Goal: Answer question/provide support

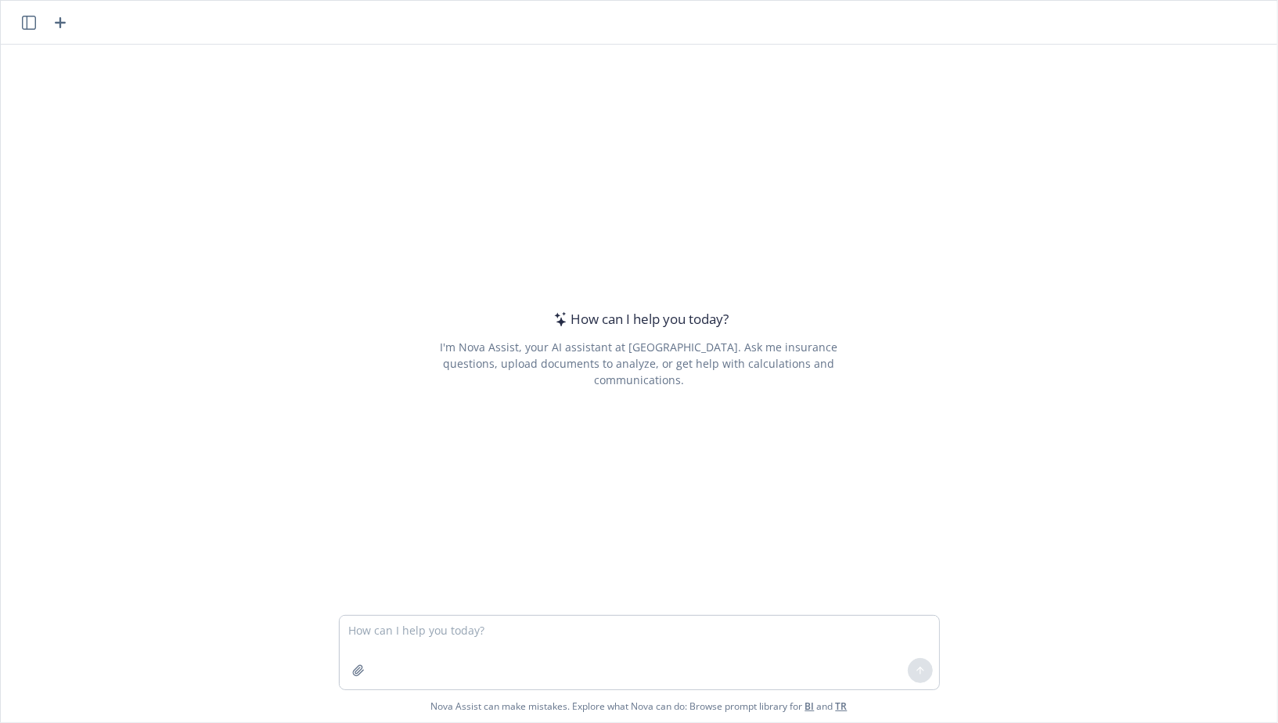
click at [484, 617] on textarea at bounding box center [639, 653] width 599 height 74
click at [607, 363] on div "I'm Nova Assist, your AI assistant at [GEOGRAPHIC_DATA]. Ask me insurance quest…" at bounding box center [639, 363] width 441 height 49
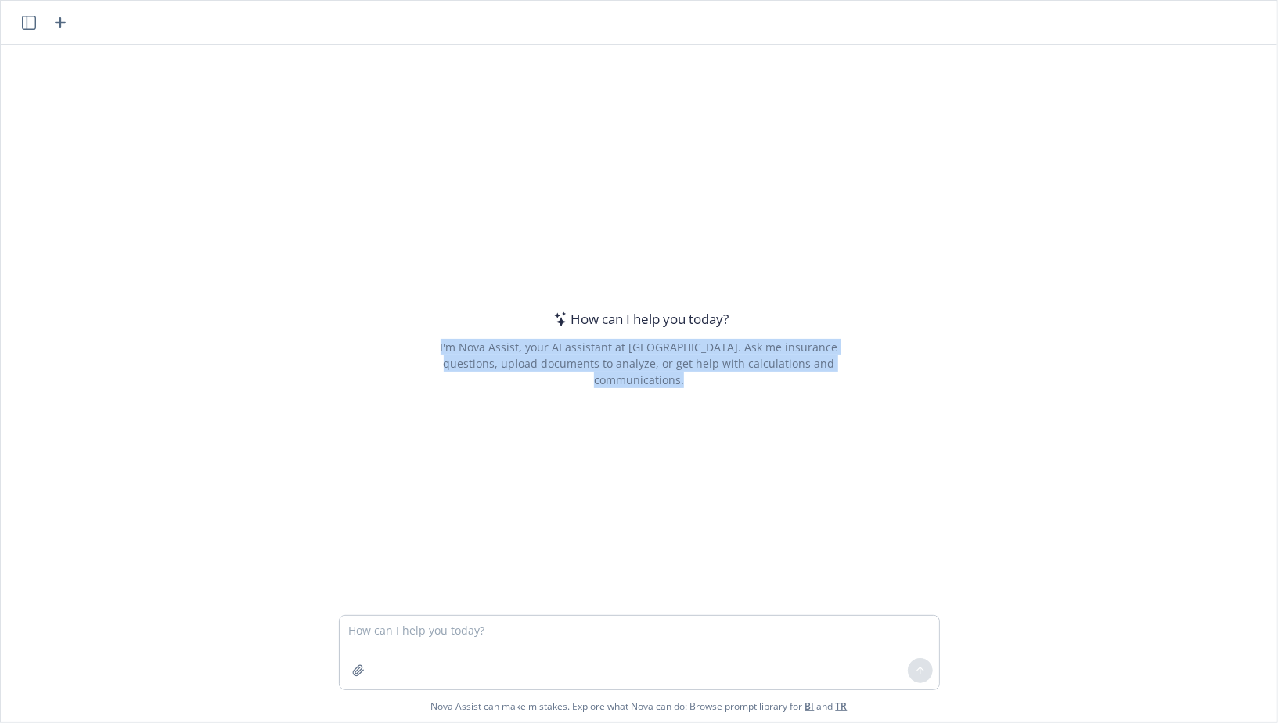
click at [607, 363] on div "I'm Nova Assist, your AI assistant at [GEOGRAPHIC_DATA]. Ask me insurance quest…" at bounding box center [639, 363] width 441 height 49
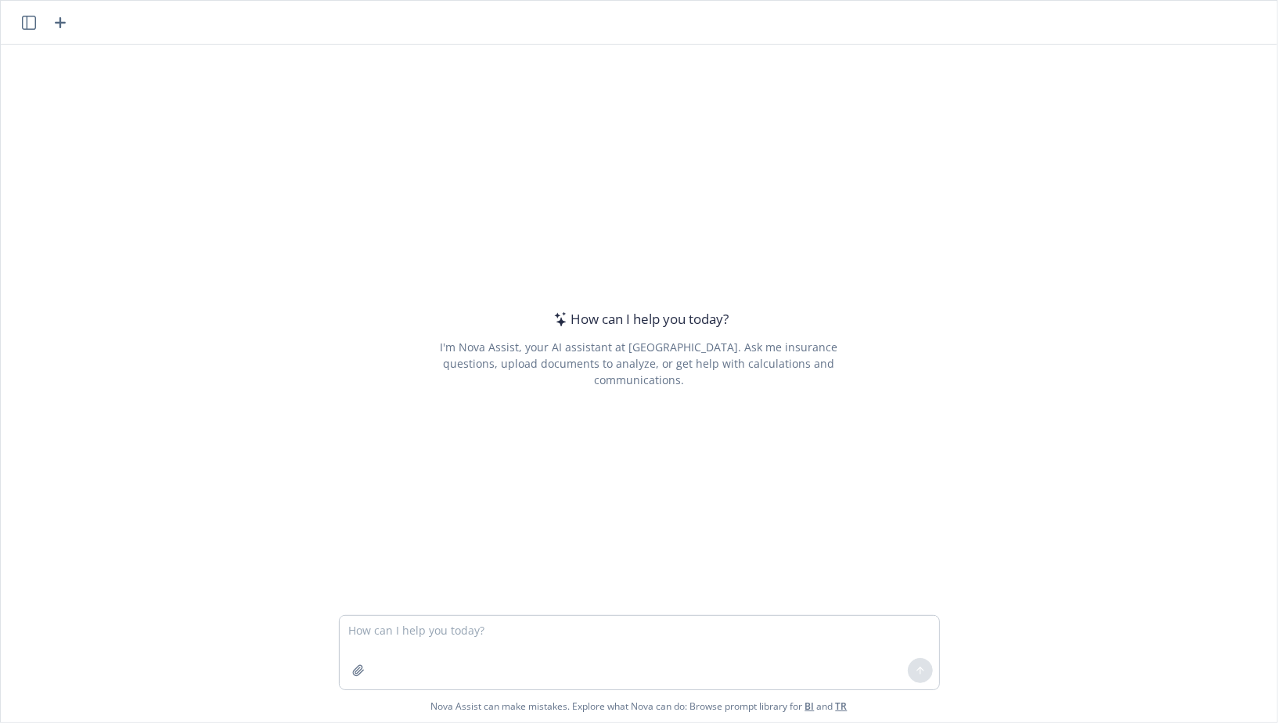
click at [620, 366] on div "I'm Nova Assist, your AI assistant at [GEOGRAPHIC_DATA]. Ask me insurance quest…" at bounding box center [639, 363] width 441 height 49
click at [397, 627] on textarea at bounding box center [639, 653] width 599 height 74
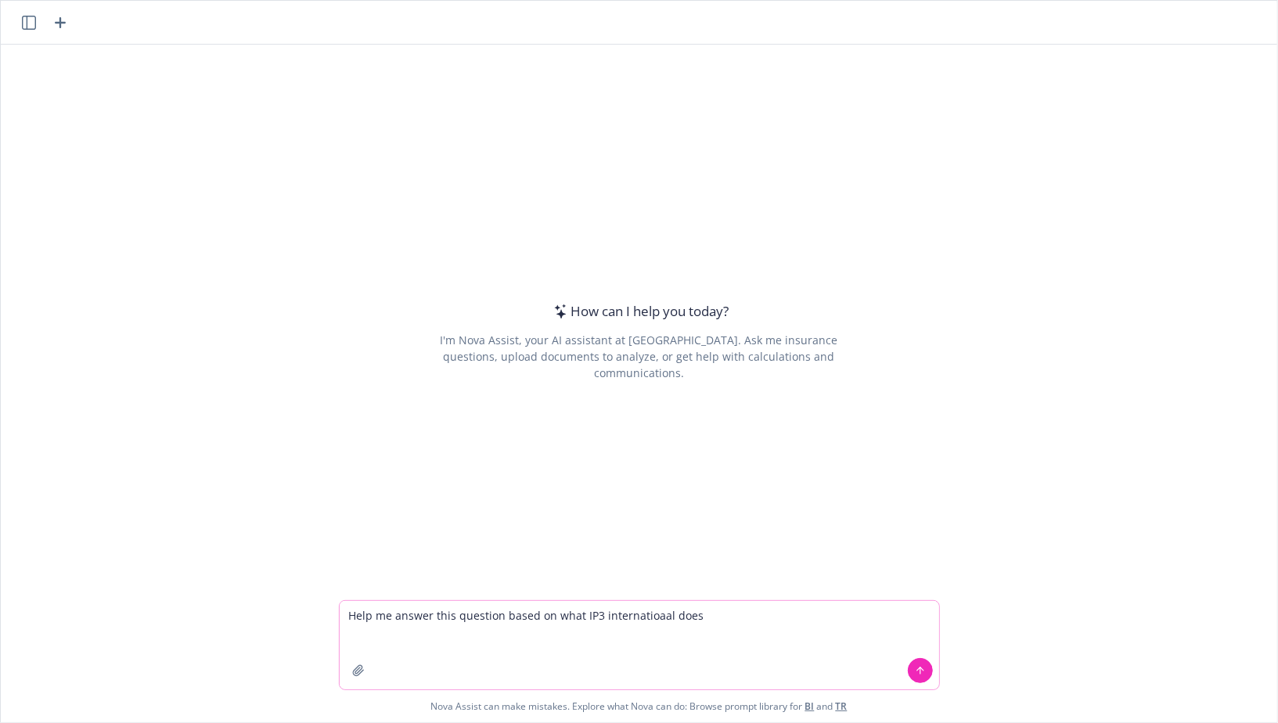
paste textarea
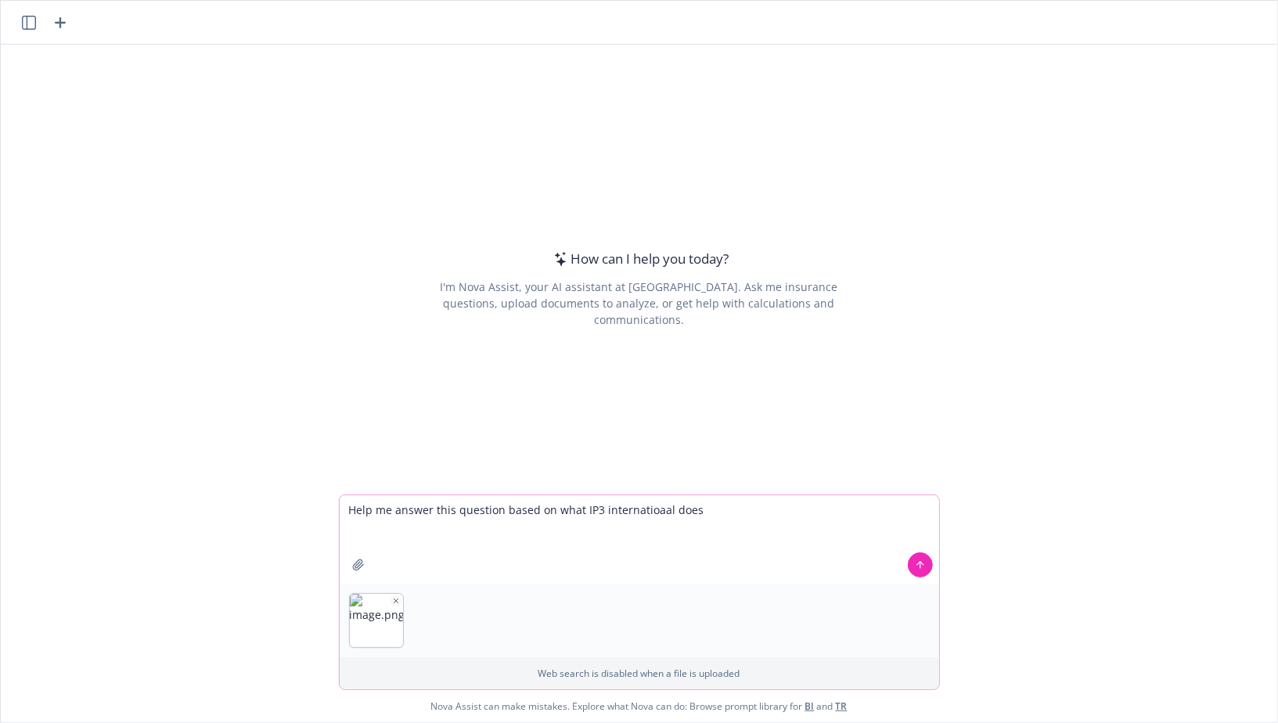
paste textarea "[URL][DOMAIN_NAME]"
type textarea "Help me answer this question based on what IP3 internatioaal does [URL][DOMAIN_…"
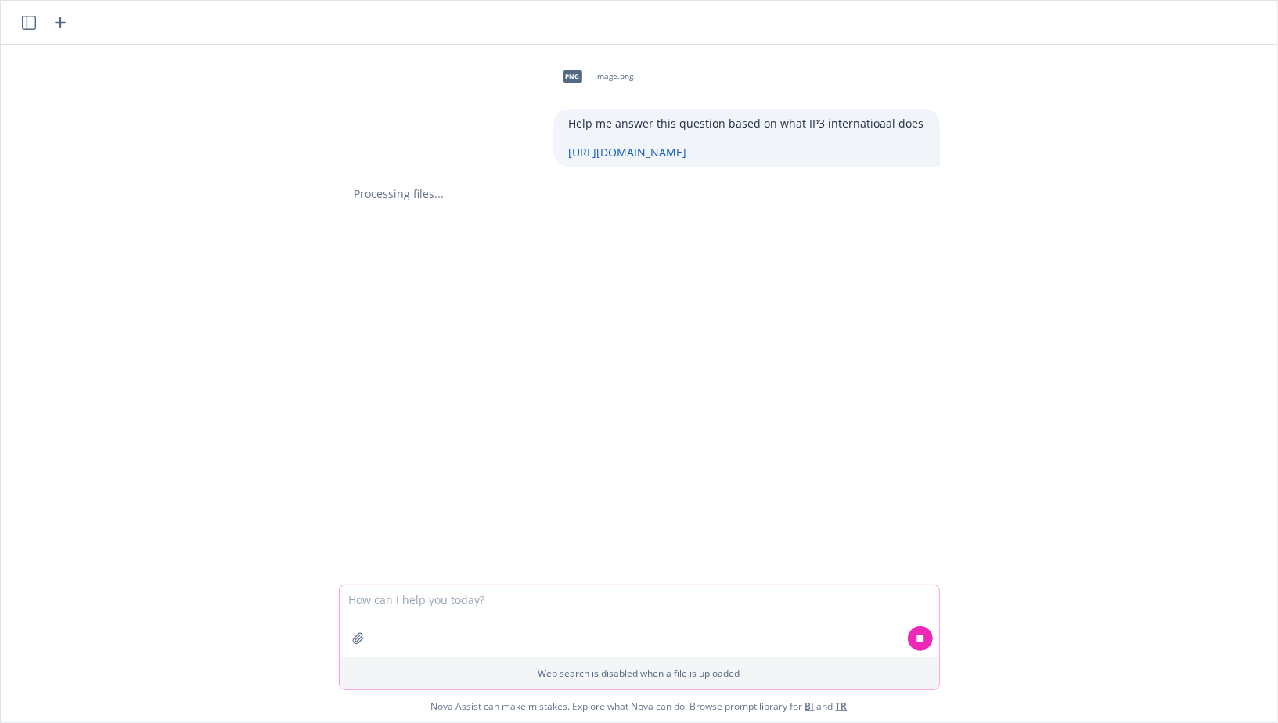
click at [848, 608] on textarea at bounding box center [639, 621] width 599 height 72
type textarea "T"
click at [899, 140] on div "Help me answer this question based on what IP3 internatioaal does [URL][DOMAIN_…" at bounding box center [746, 138] width 387 height 58
click at [924, 643] on icon at bounding box center [920, 638] width 11 height 11
click at [459, 596] on textarea at bounding box center [639, 621] width 599 height 74
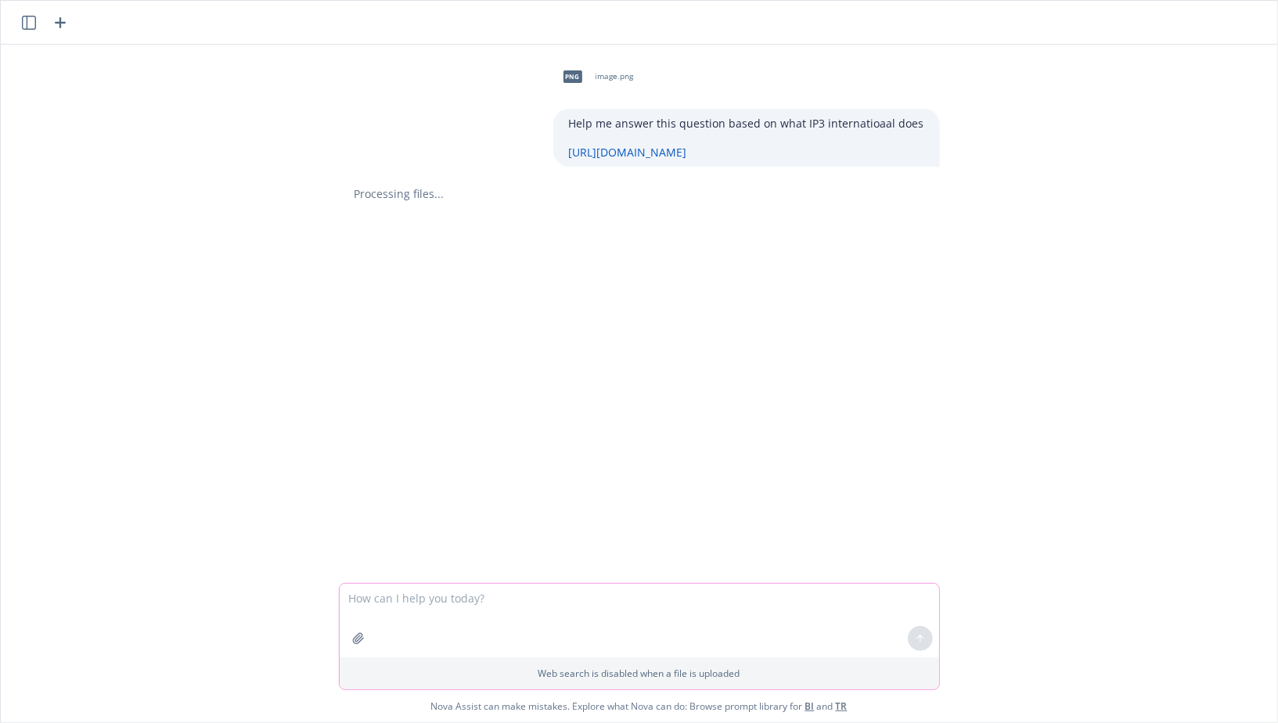
paste textarea "T"
type textarea "T"
click at [396, 600] on icon "button" at bounding box center [396, 601] width 8 height 8
click at [373, 603] on textarea "T" at bounding box center [639, 621] width 599 height 74
paste textarea "Hi [PERSON_NAME], Thanks for sending this over to [GEOGRAPHIC_DATA]. I am tryin…"
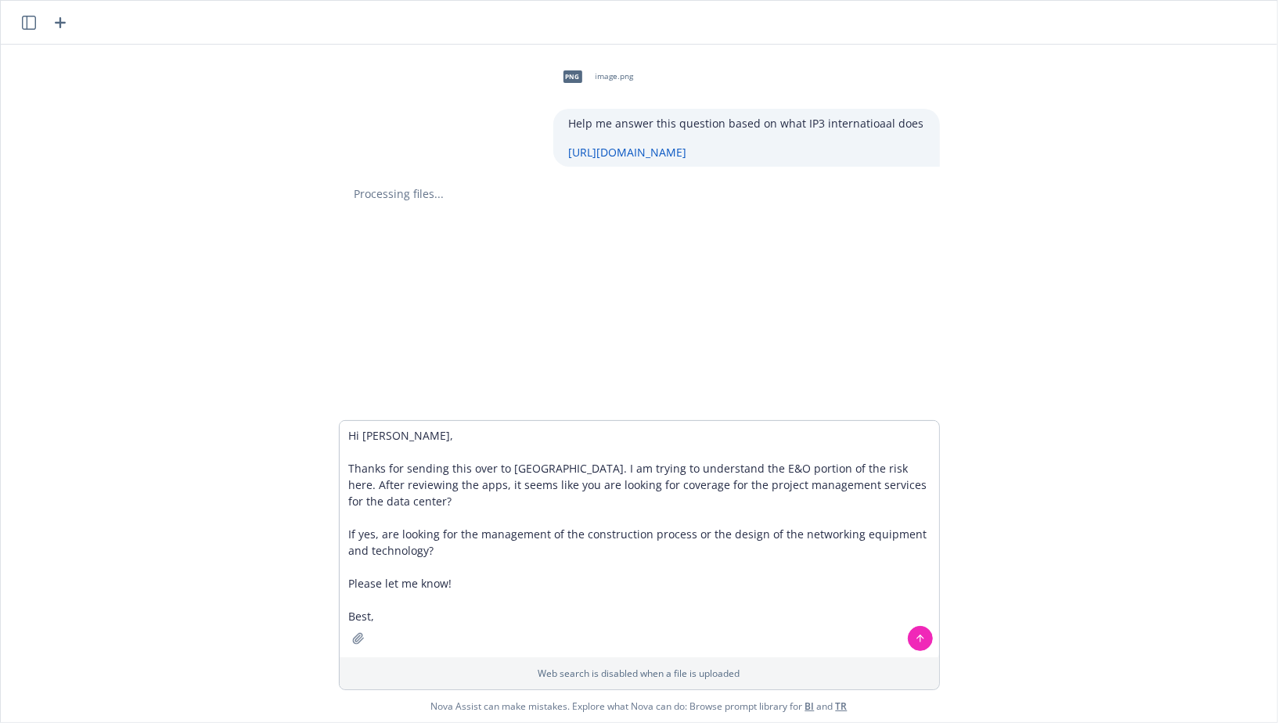
drag, startPoint x: 777, startPoint y: 153, endPoint x: 572, endPoint y: 121, distance: 207.4
click at [572, 121] on div "Help me answer this question based on what IP3 internatioaal does [URL][DOMAIN_…" at bounding box center [746, 138] width 387 height 58
copy div "Help me answer this question based on what IP3 internatioaal does [URL][DOMAIN_…"
click at [347, 442] on textarea "Hi [PERSON_NAME], Thanks for sending this over to [GEOGRAPHIC_DATA]. I am tryin…" at bounding box center [639, 539] width 599 height 236
paste textarea "Help me answer this question based on what IP3 internatioaal does [URL][DOMAIN_…"
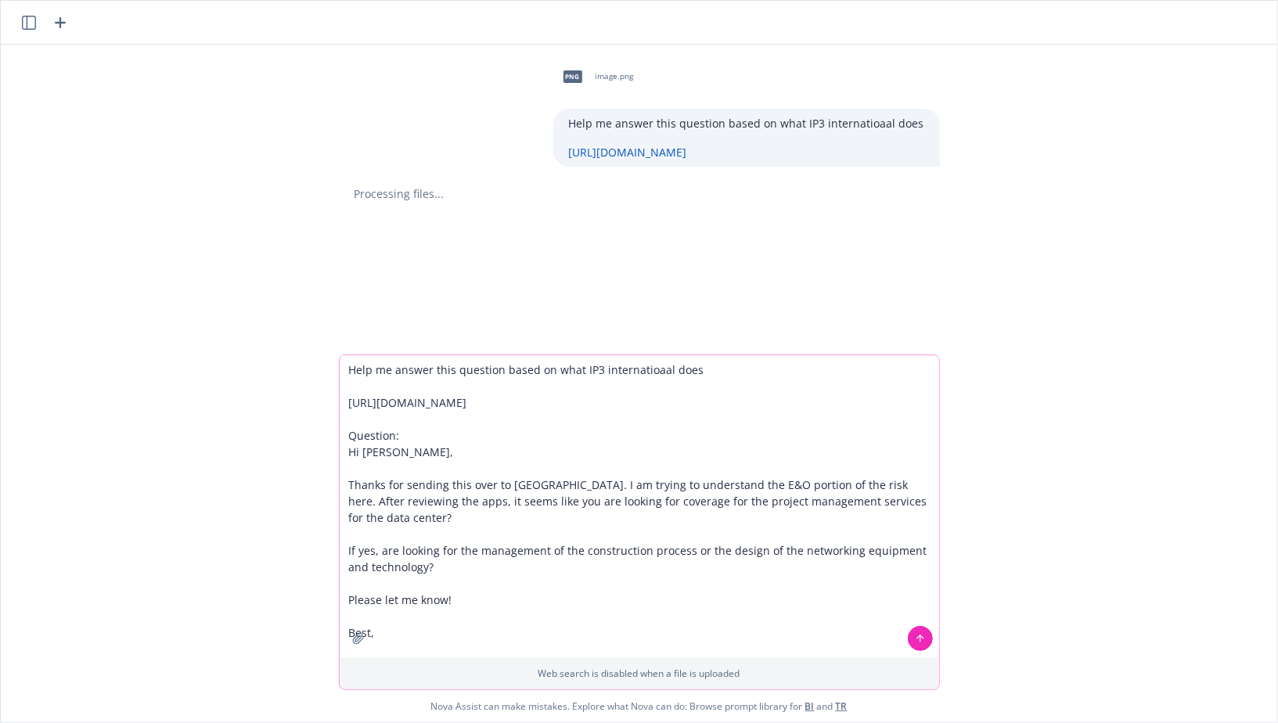
type textarea "Help me answer this question based on what IP3 internatioaal does [URL][DOMAIN_…"
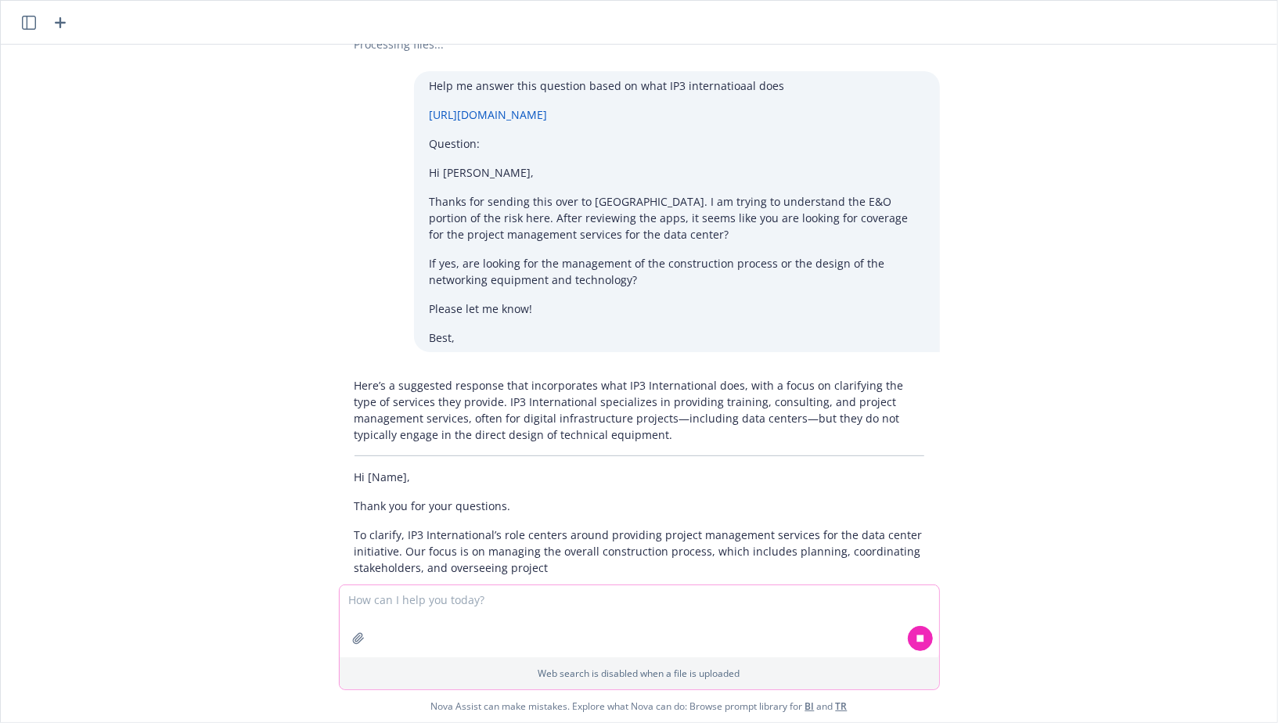
scroll to position [182, 0]
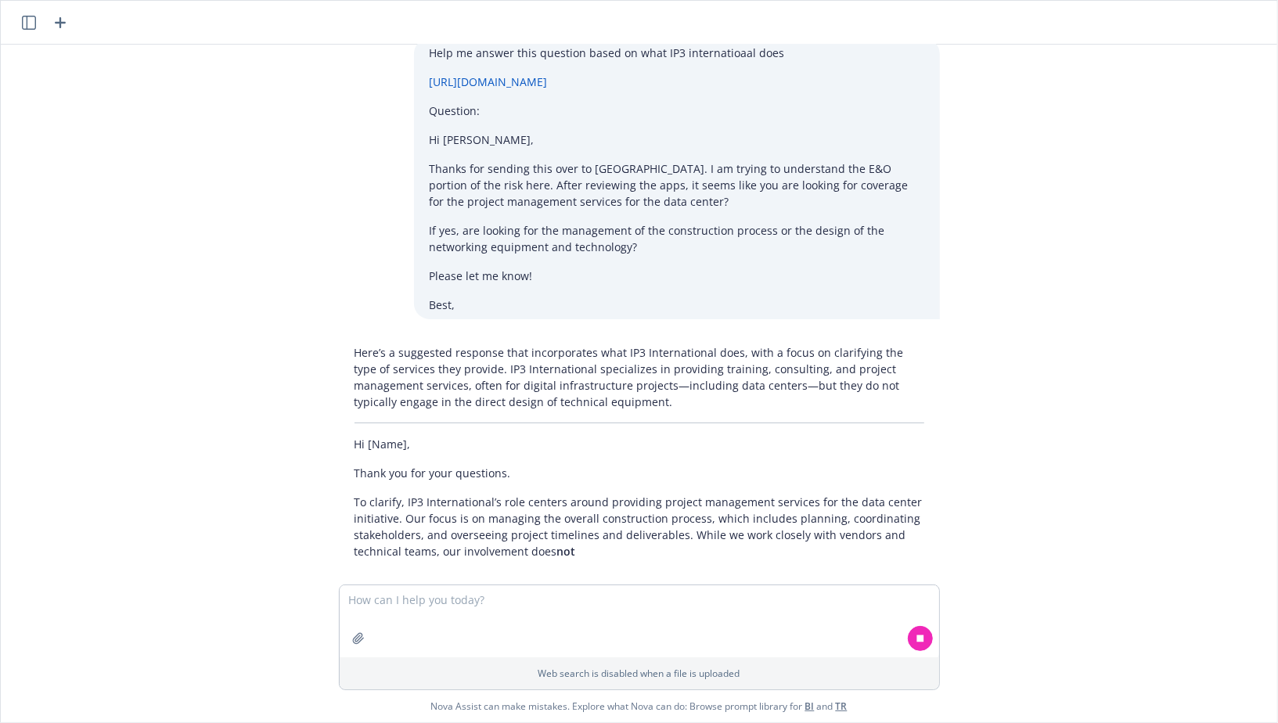
click at [519, 527] on p "To clarify, IP3 International’s role centers around providing project managemen…" at bounding box center [640, 527] width 570 height 66
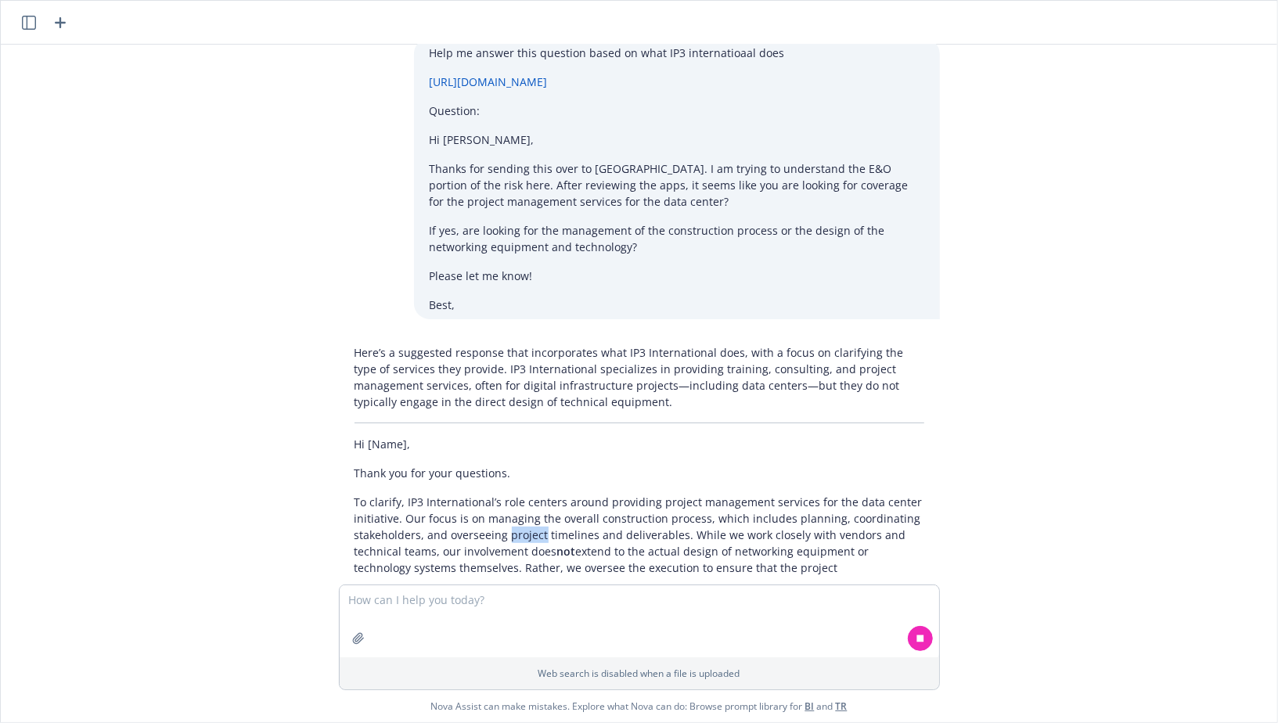
click at [519, 527] on p "To clarify, IP3 International’s role centers around providing project managemen…" at bounding box center [640, 535] width 570 height 82
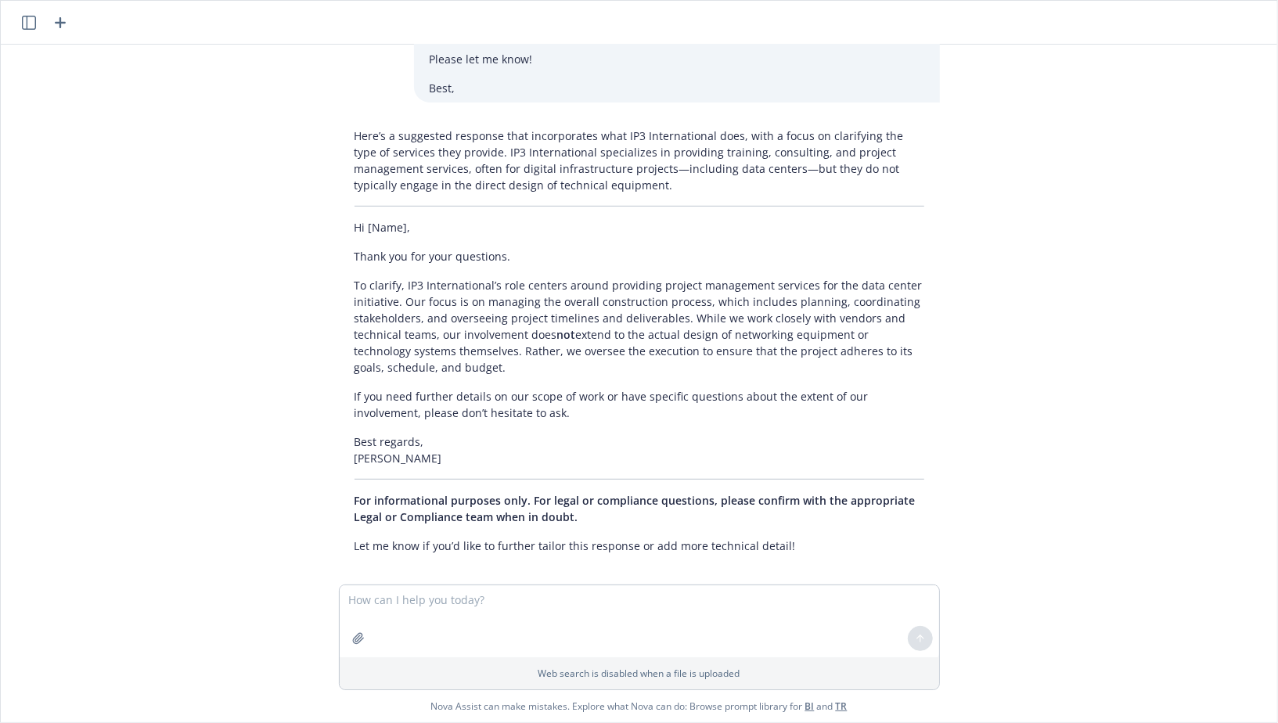
scroll to position [409, 0]
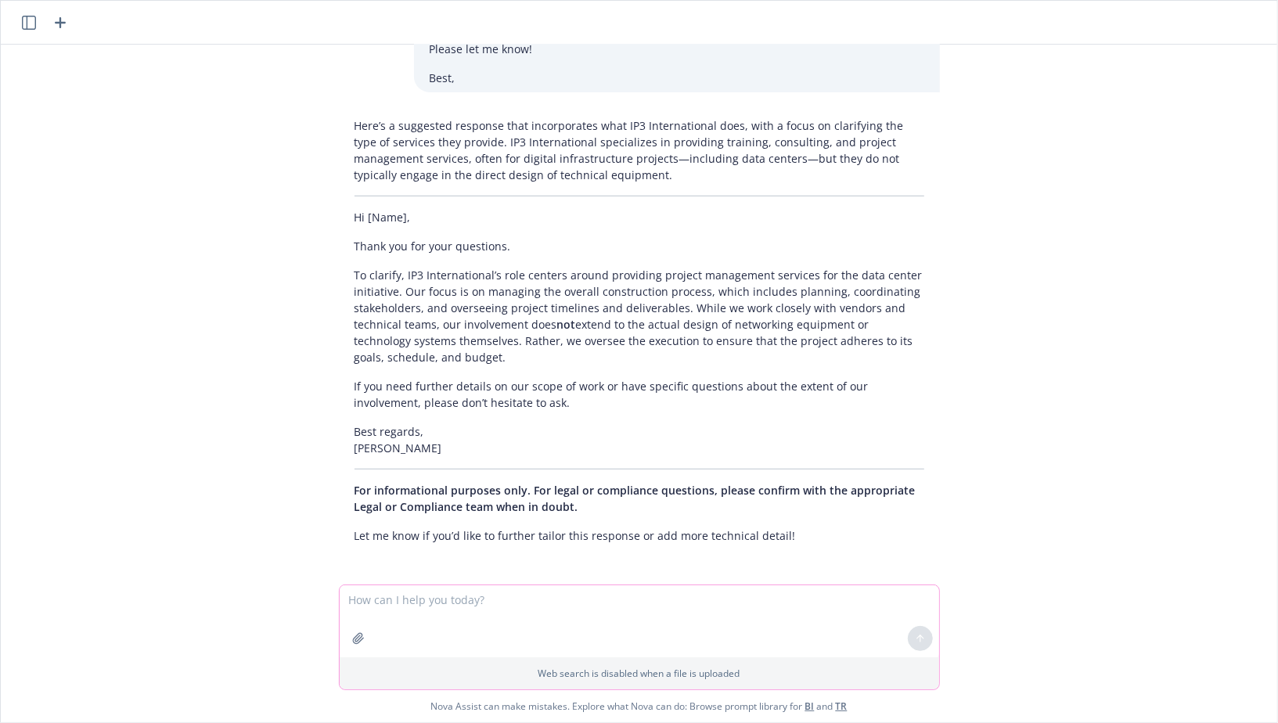
click at [398, 600] on textarea at bounding box center [639, 621] width 599 height 72
type textarea "Write it from IP3 perspective, not mine"
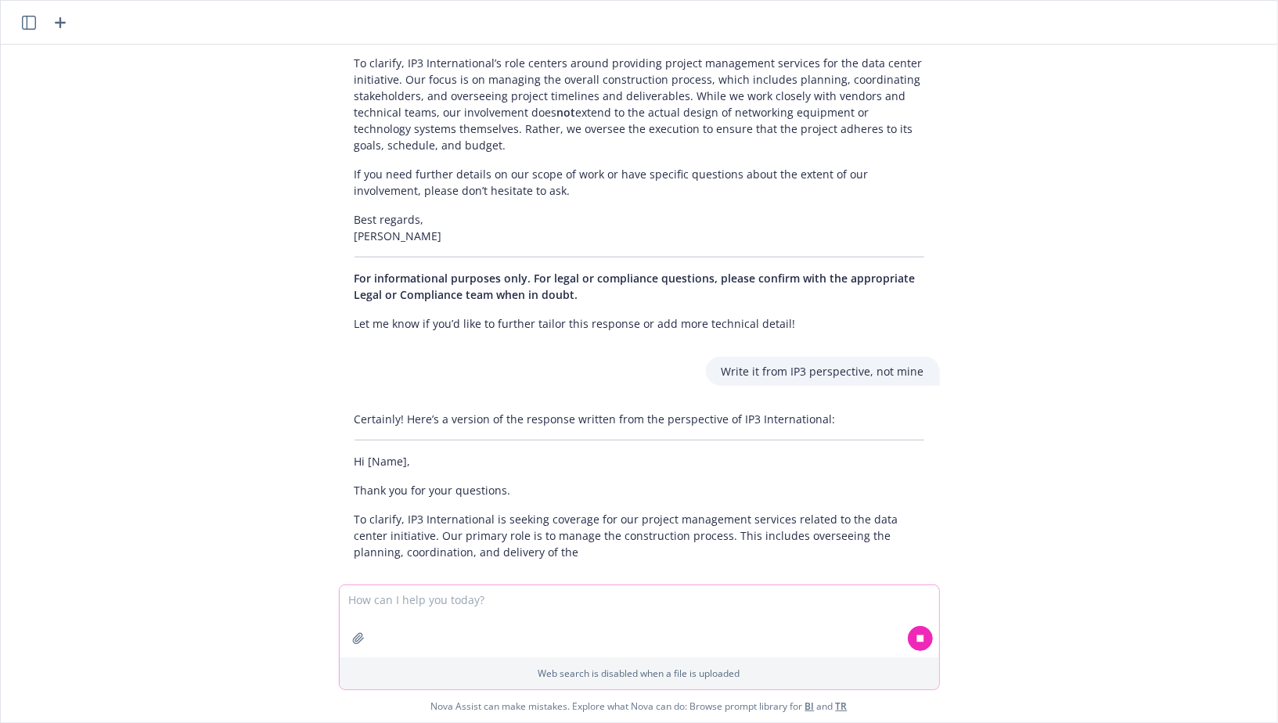
scroll to position [626, 0]
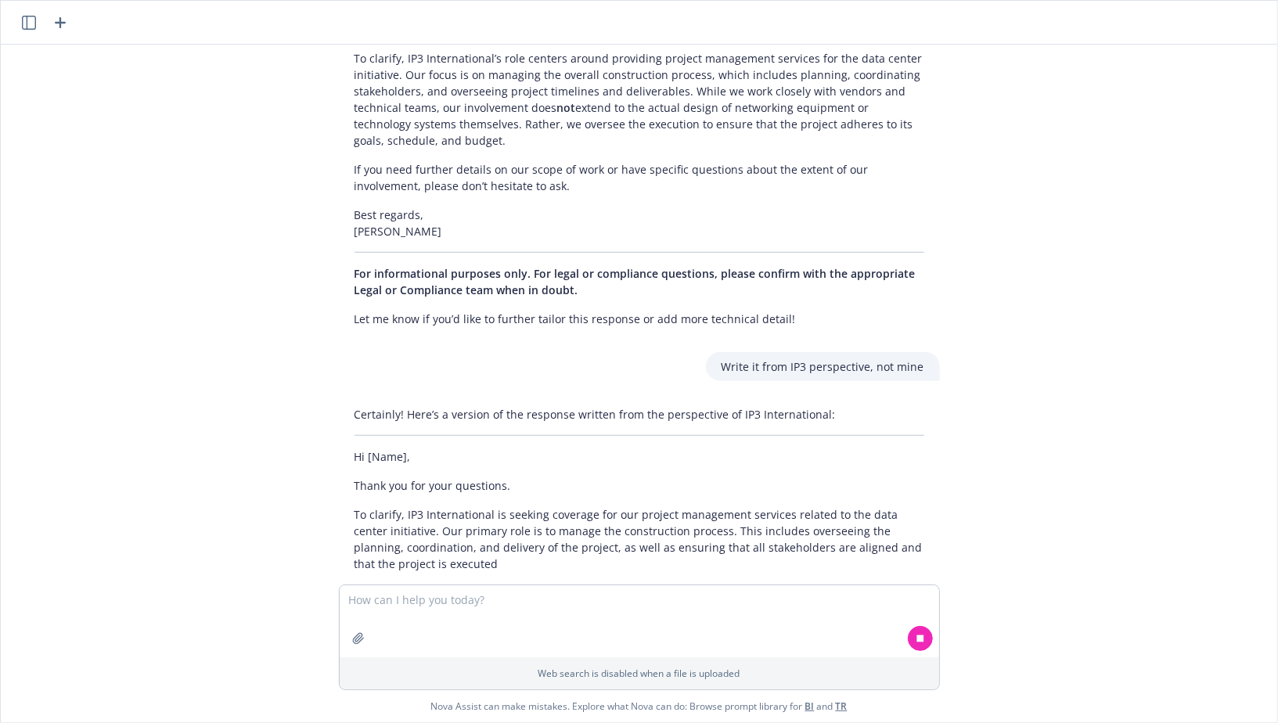
click at [527, 534] on p "To clarify, IP3 International is seeking coverage for our project management se…" at bounding box center [640, 539] width 570 height 66
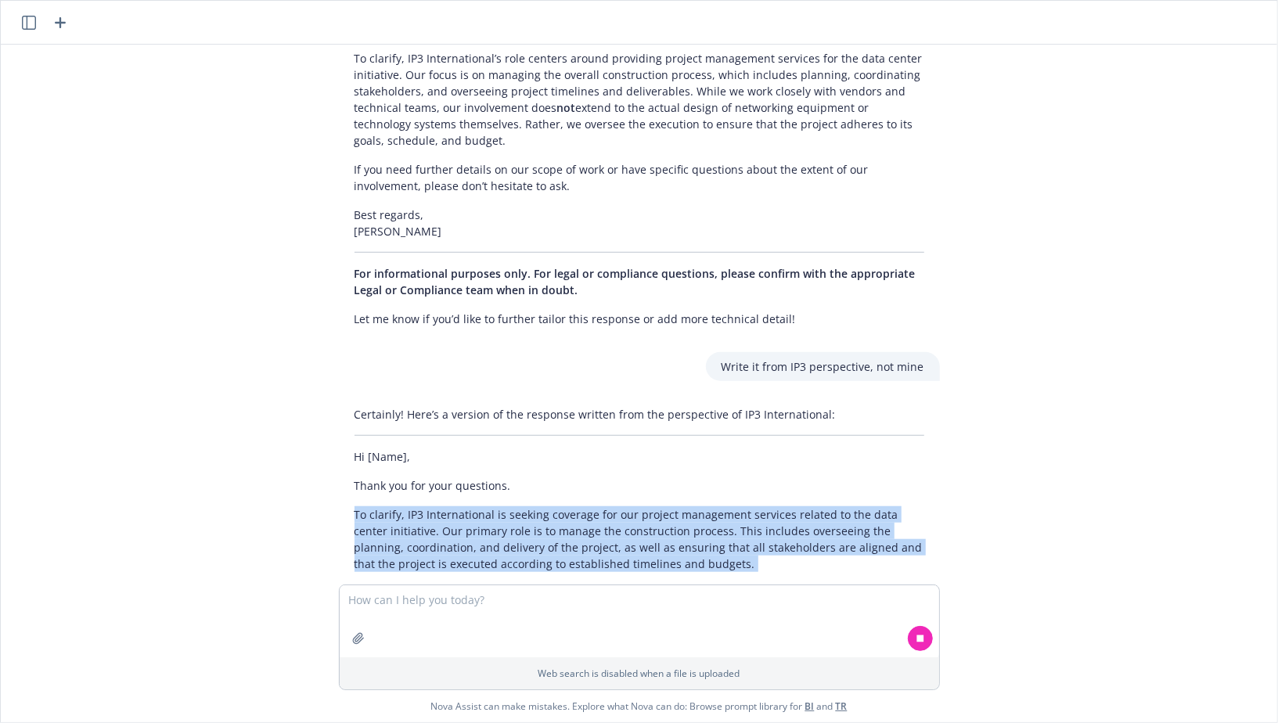
click at [527, 534] on p "To clarify, IP3 International is seeking coverage for our project management se…" at bounding box center [640, 539] width 570 height 66
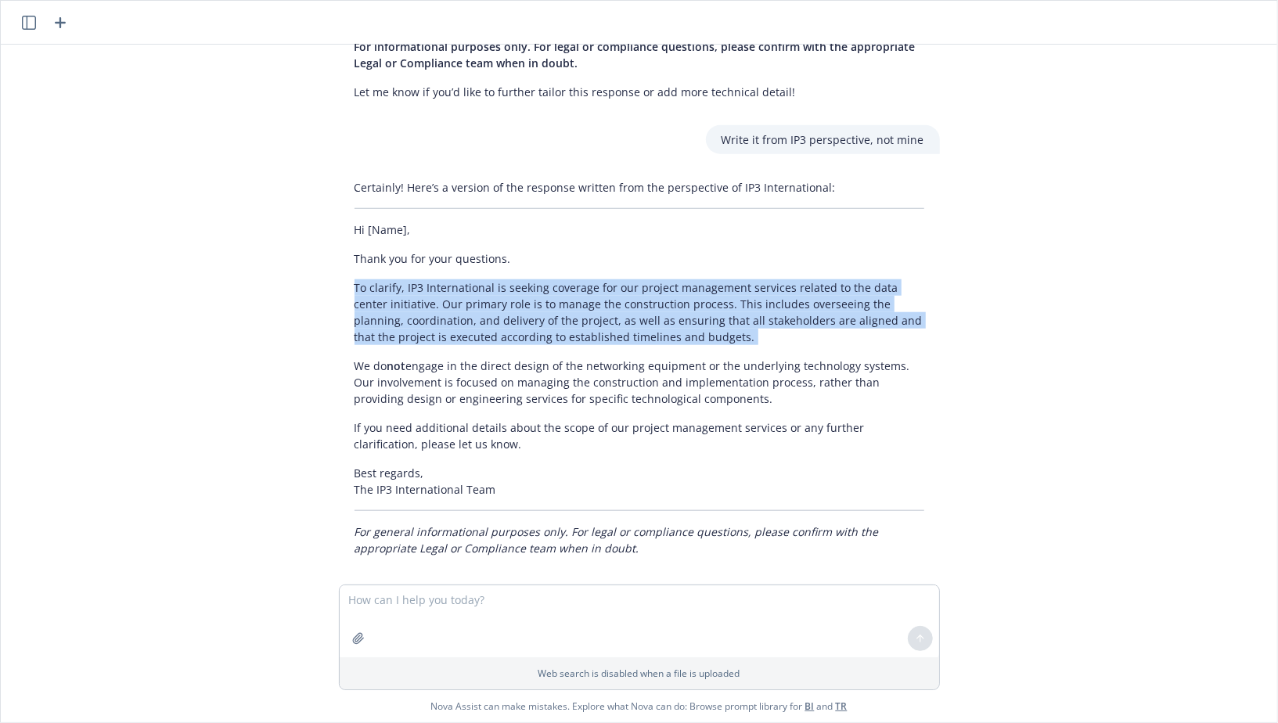
scroll to position [865, 0]
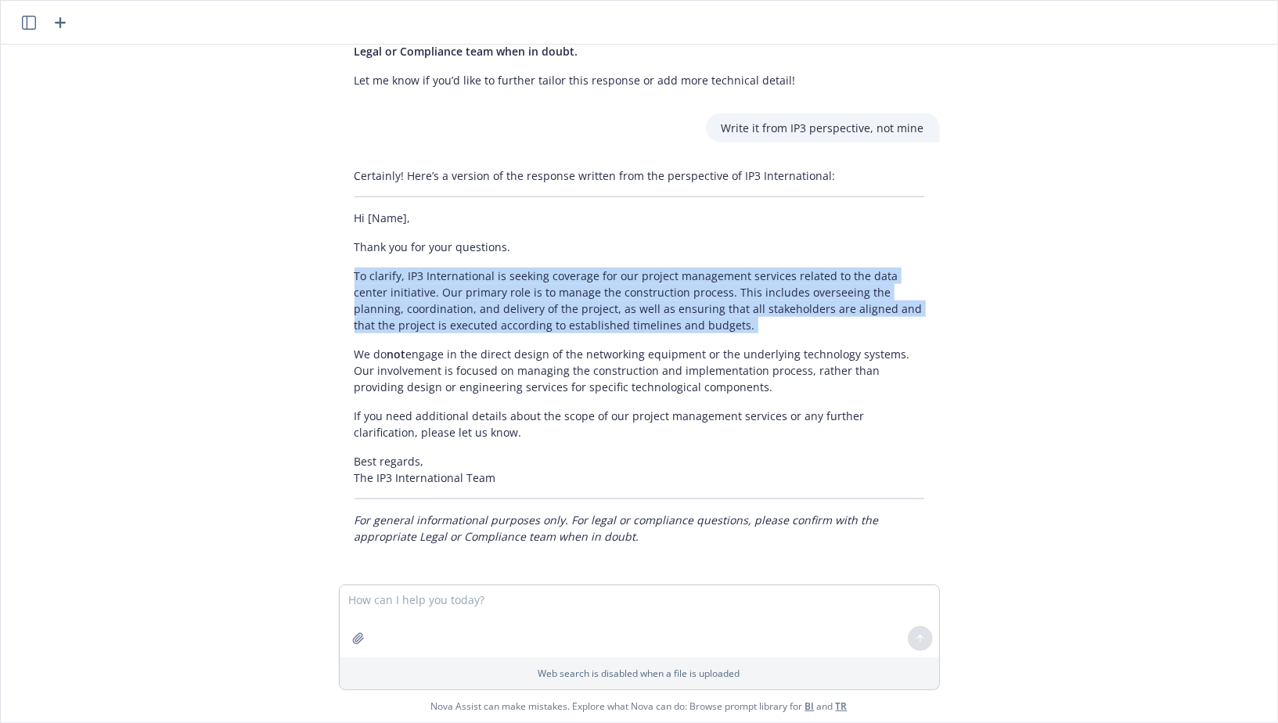
click at [534, 290] on p "To clarify, IP3 International is seeking coverage for our project management se…" at bounding box center [640, 301] width 570 height 66
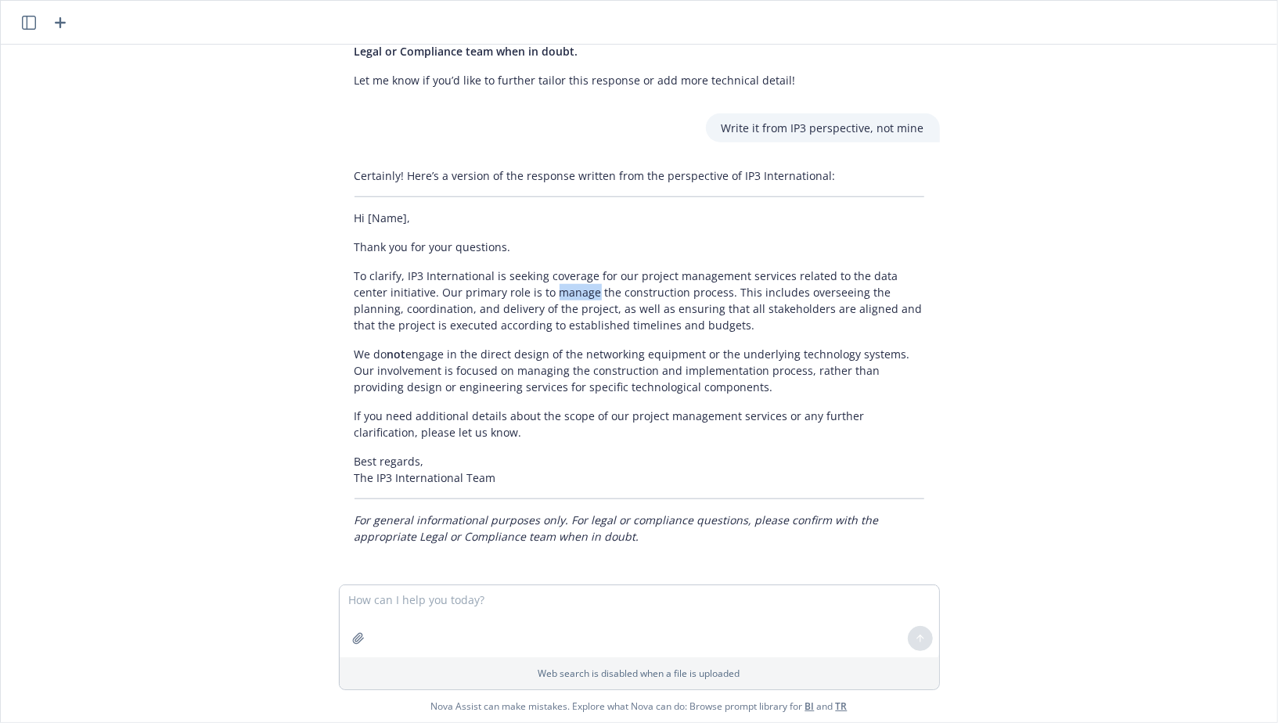
click at [534, 290] on p "To clarify, IP3 International is seeking coverage for our project management se…" at bounding box center [640, 301] width 570 height 66
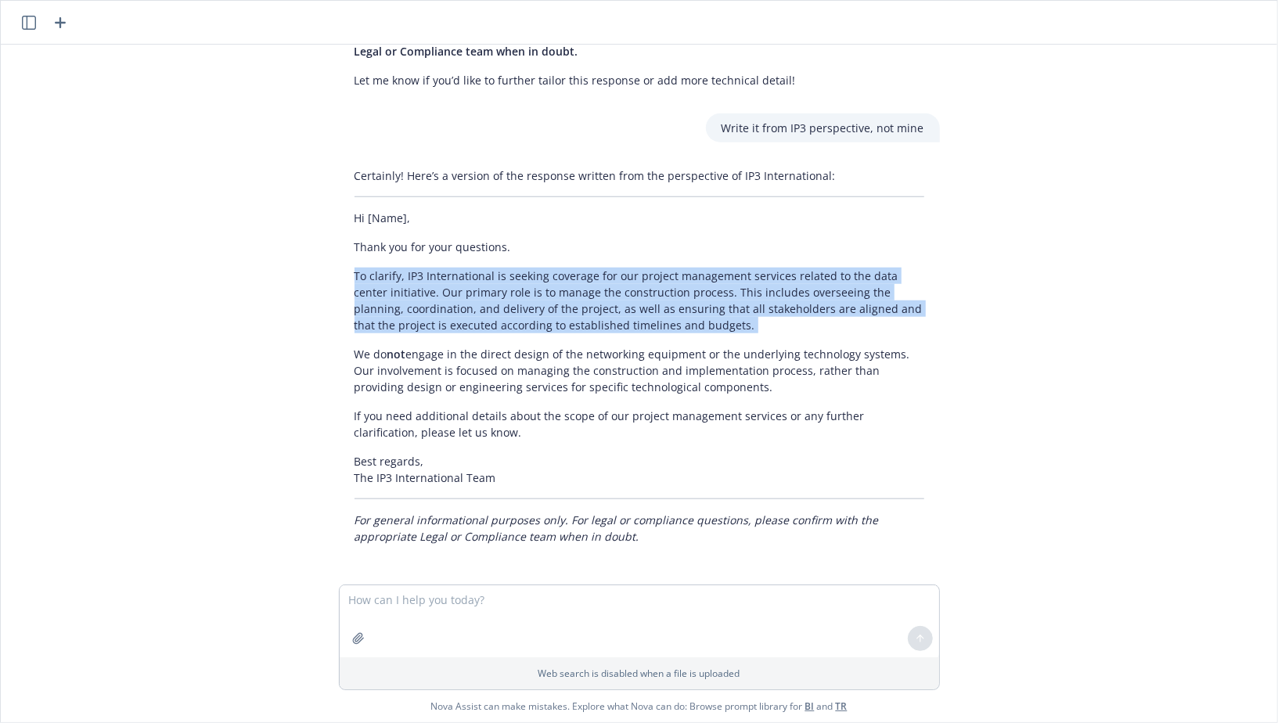
click at [534, 290] on p "To clarify, IP3 International is seeking coverage for our project management se…" at bounding box center [640, 301] width 570 height 66
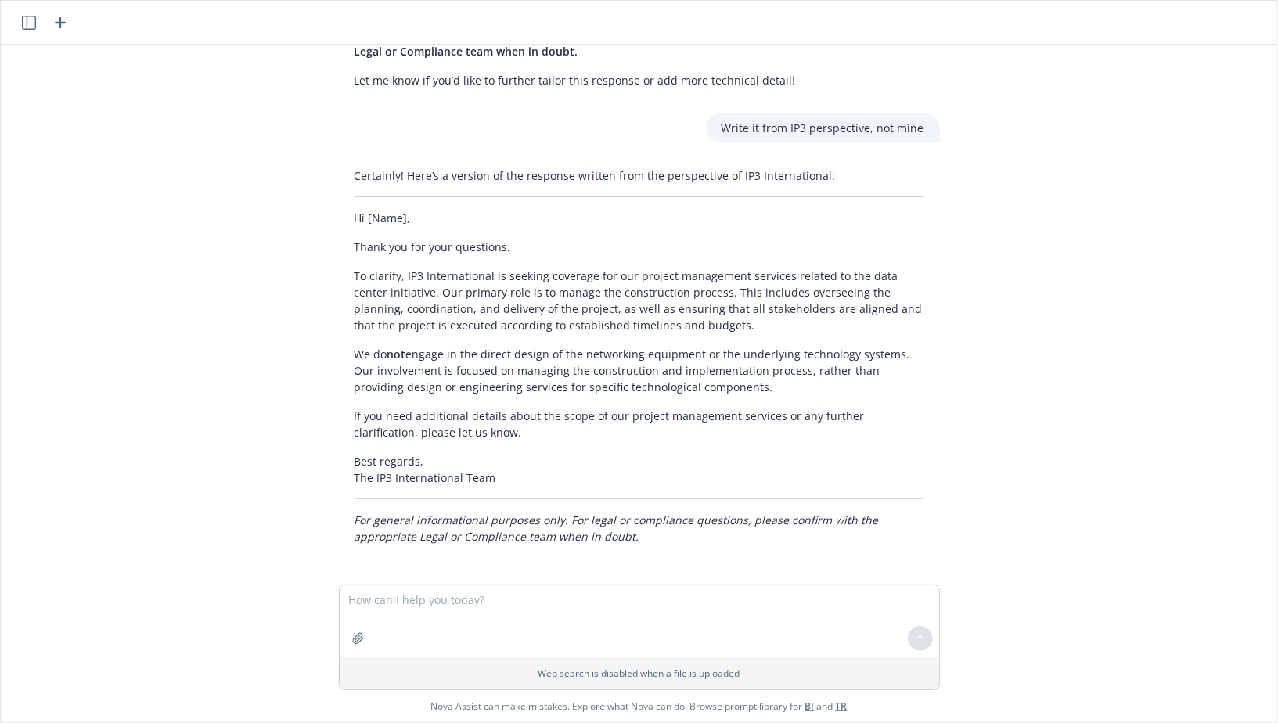
click at [487, 377] on p "We do not engage in the direct design of the networking equipment or the underl…" at bounding box center [640, 370] width 570 height 49
click at [545, 361] on p "We do not engage in the direct design of the networking equipment or the underl…" at bounding box center [640, 370] width 570 height 49
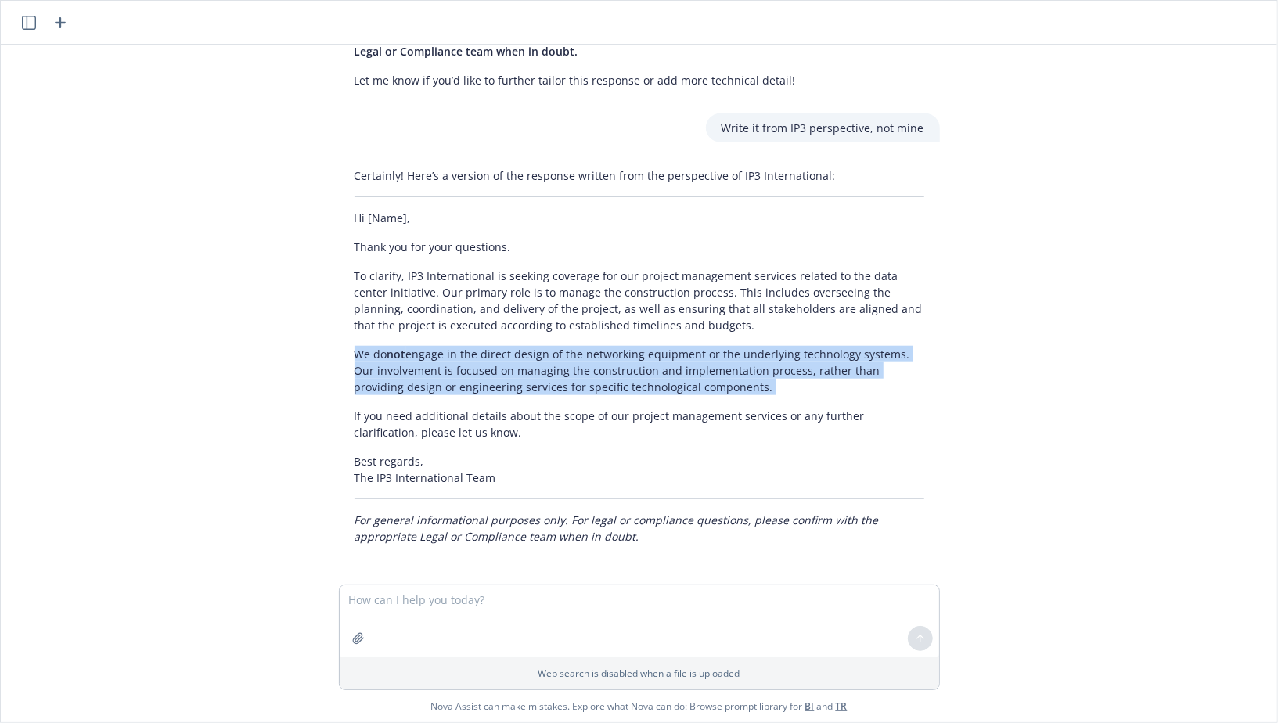
click at [545, 361] on p "We do not engage in the direct design of the networking equipment or the underl…" at bounding box center [640, 370] width 570 height 49
copy div "We do not engage in the direct design of the networking equipment or the underl…"
